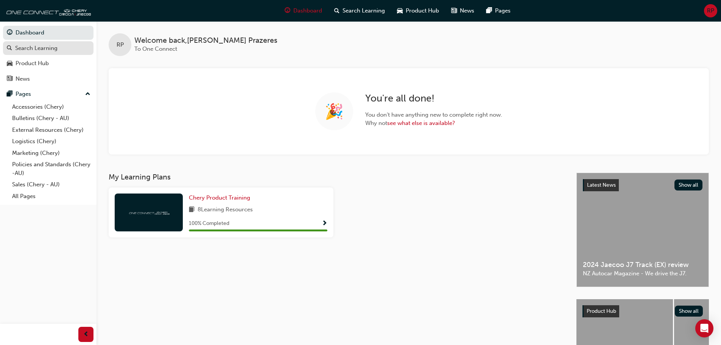
click at [28, 49] on div "Search Learning" at bounding box center [36, 48] width 42 height 9
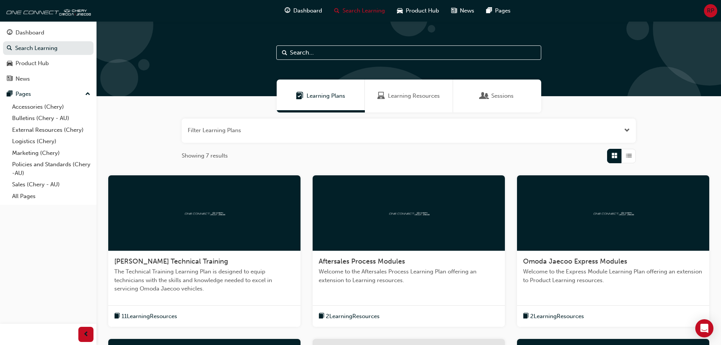
click at [418, 96] on span "Learning Resources" at bounding box center [414, 96] width 52 height 9
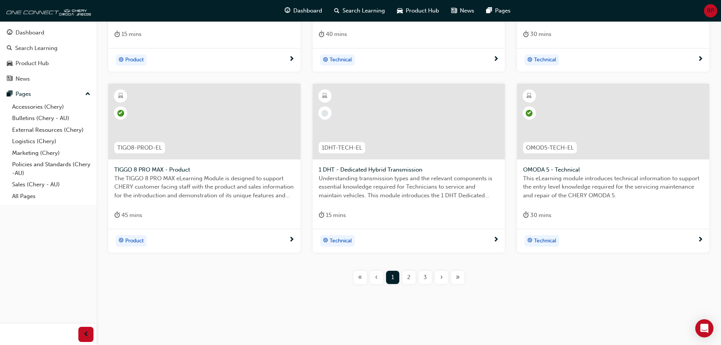
scroll to position [273, 0]
click at [411, 273] on div "2" at bounding box center [409, 276] width 13 height 13
click at [428, 280] on div "3" at bounding box center [425, 276] width 13 height 13
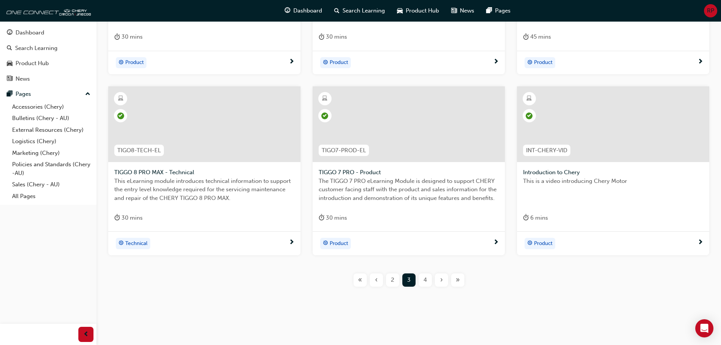
scroll to position [273, 0]
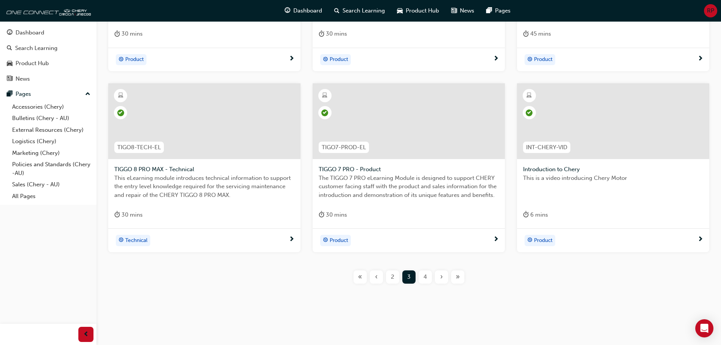
click at [424, 278] on span "4" at bounding box center [425, 277] width 3 height 9
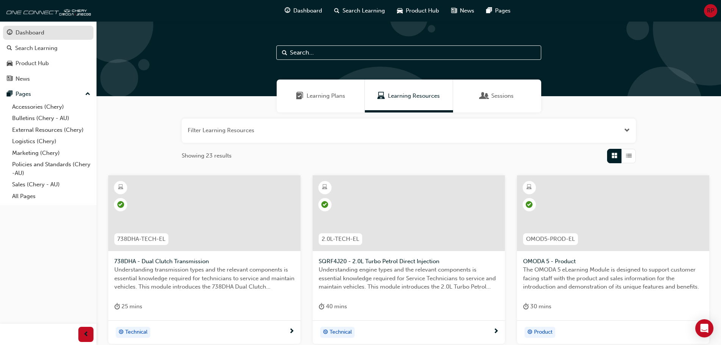
click at [42, 34] on div "Dashboard" at bounding box center [30, 32] width 29 height 9
